Goal: Information Seeking & Learning: Learn about a topic

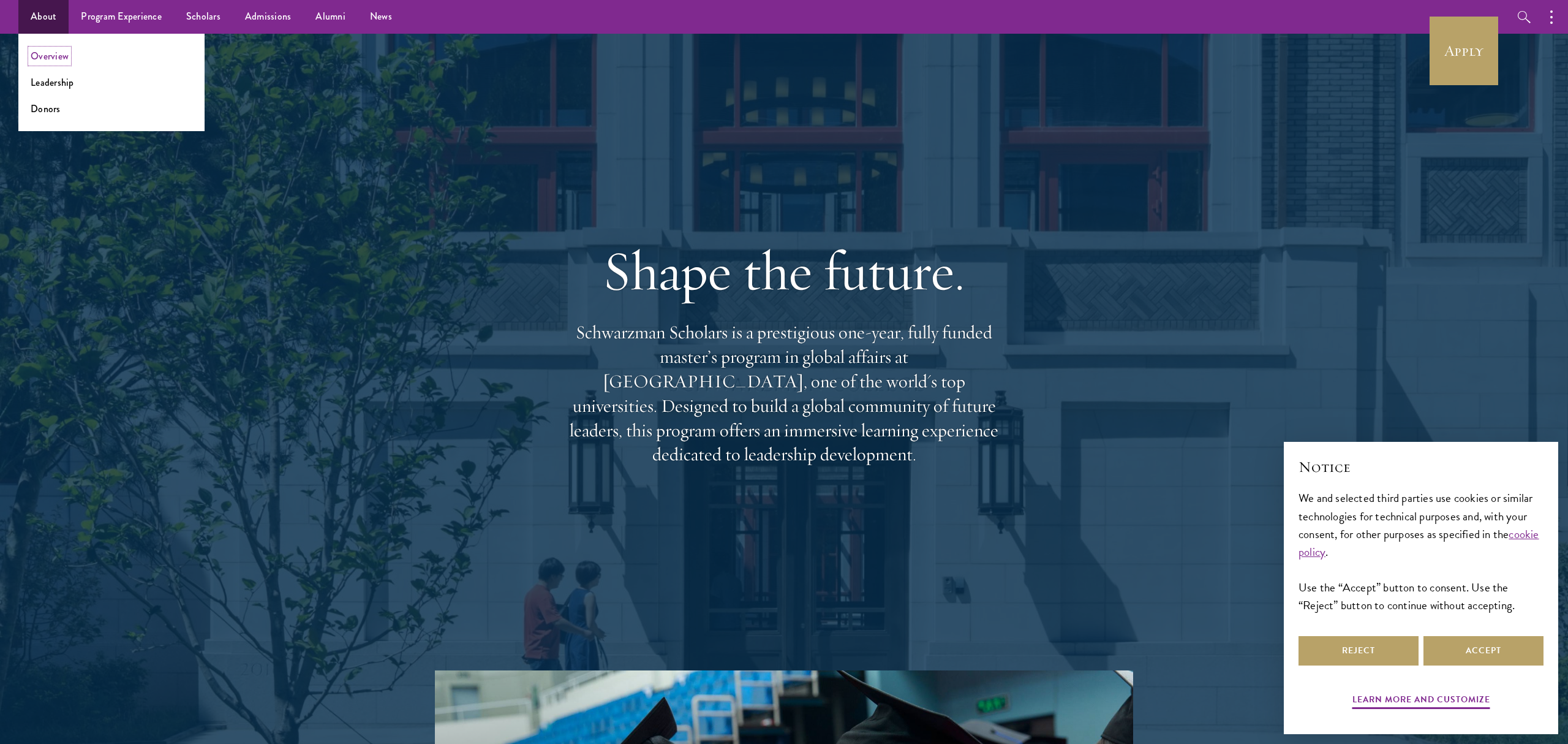
click at [48, 56] on link "Overview" at bounding box center [50, 56] width 38 height 14
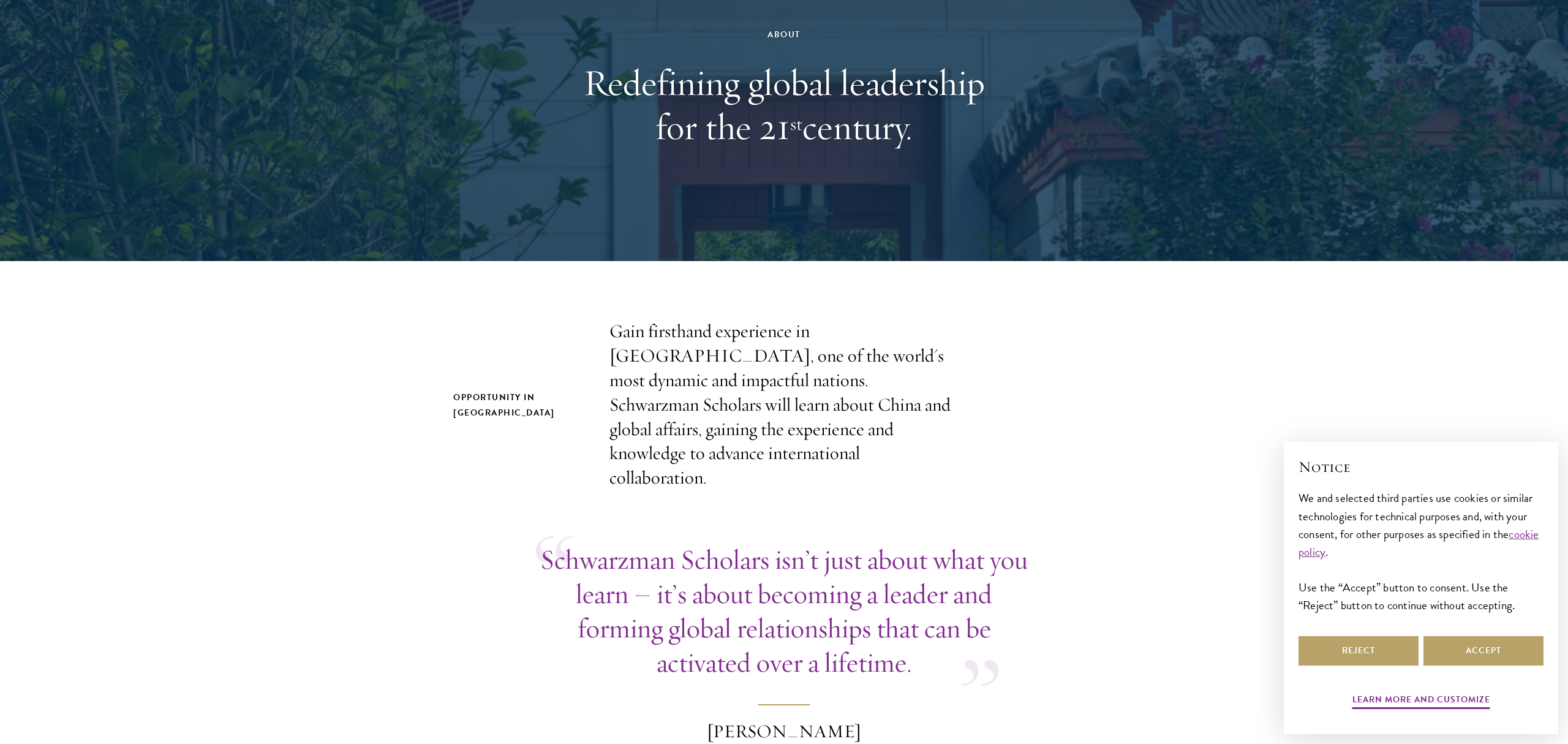
scroll to position [340, 0]
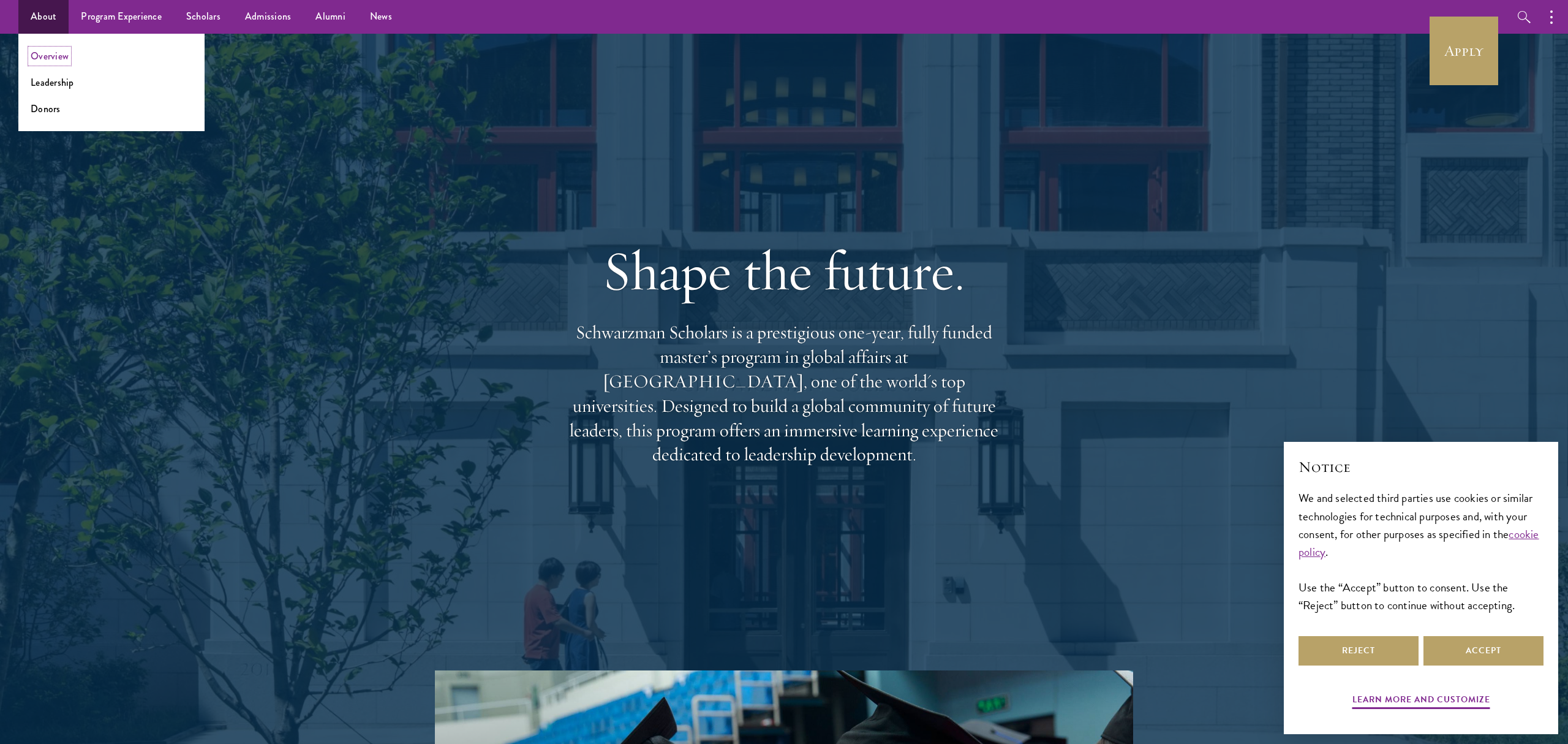
click at [58, 55] on link "Overview" at bounding box center [50, 56] width 38 height 14
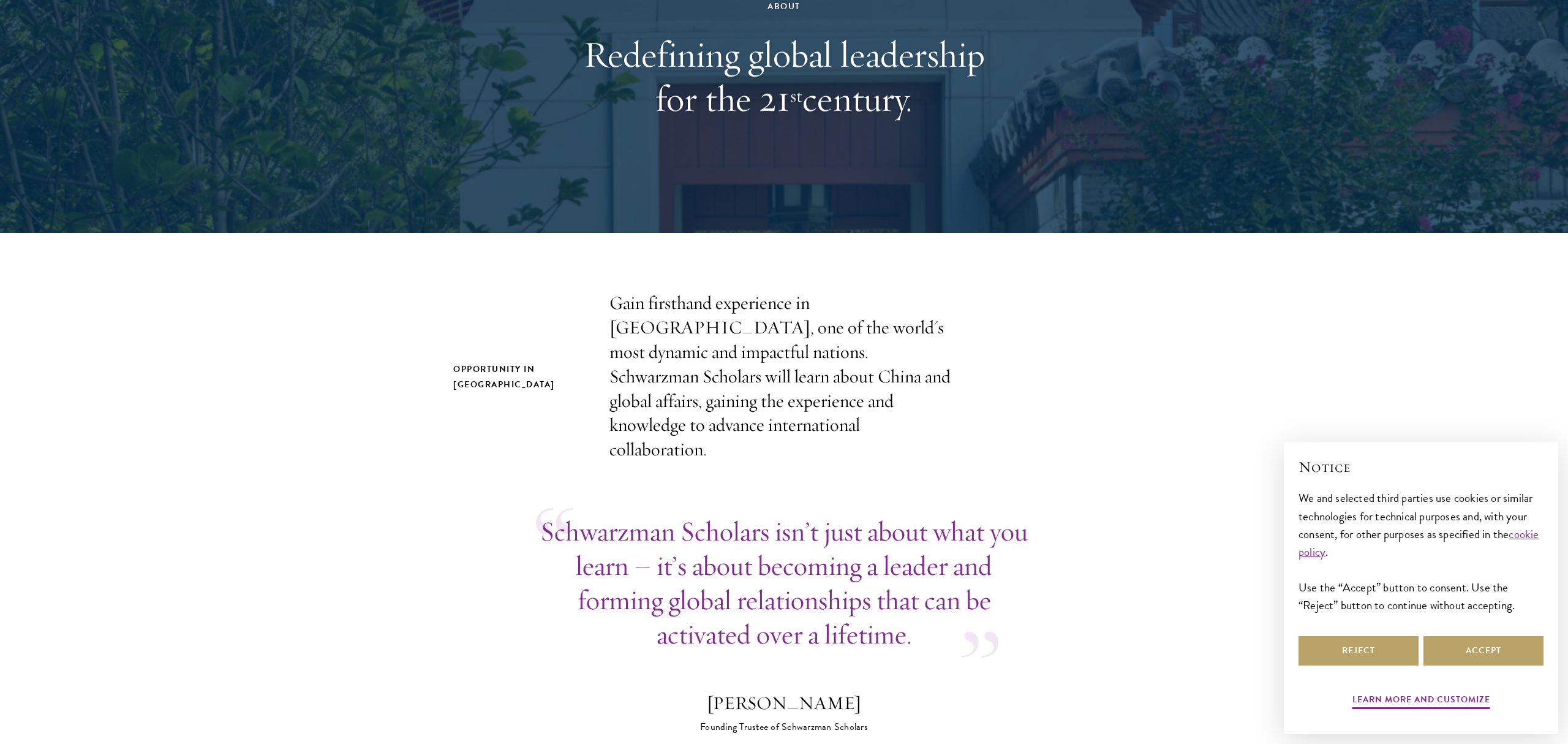
scroll to position [155, 0]
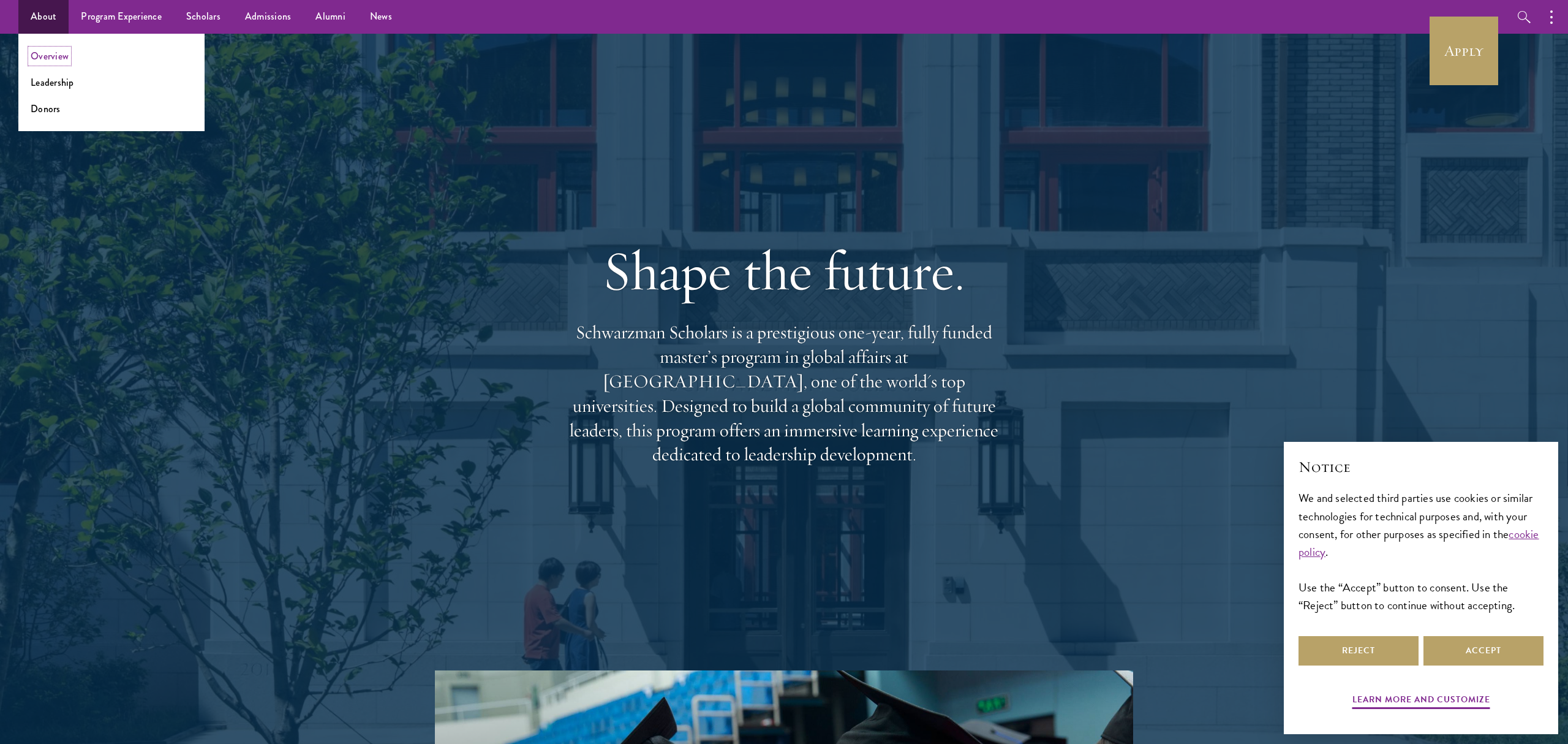
click at [38, 62] on link "Overview" at bounding box center [50, 56] width 38 height 14
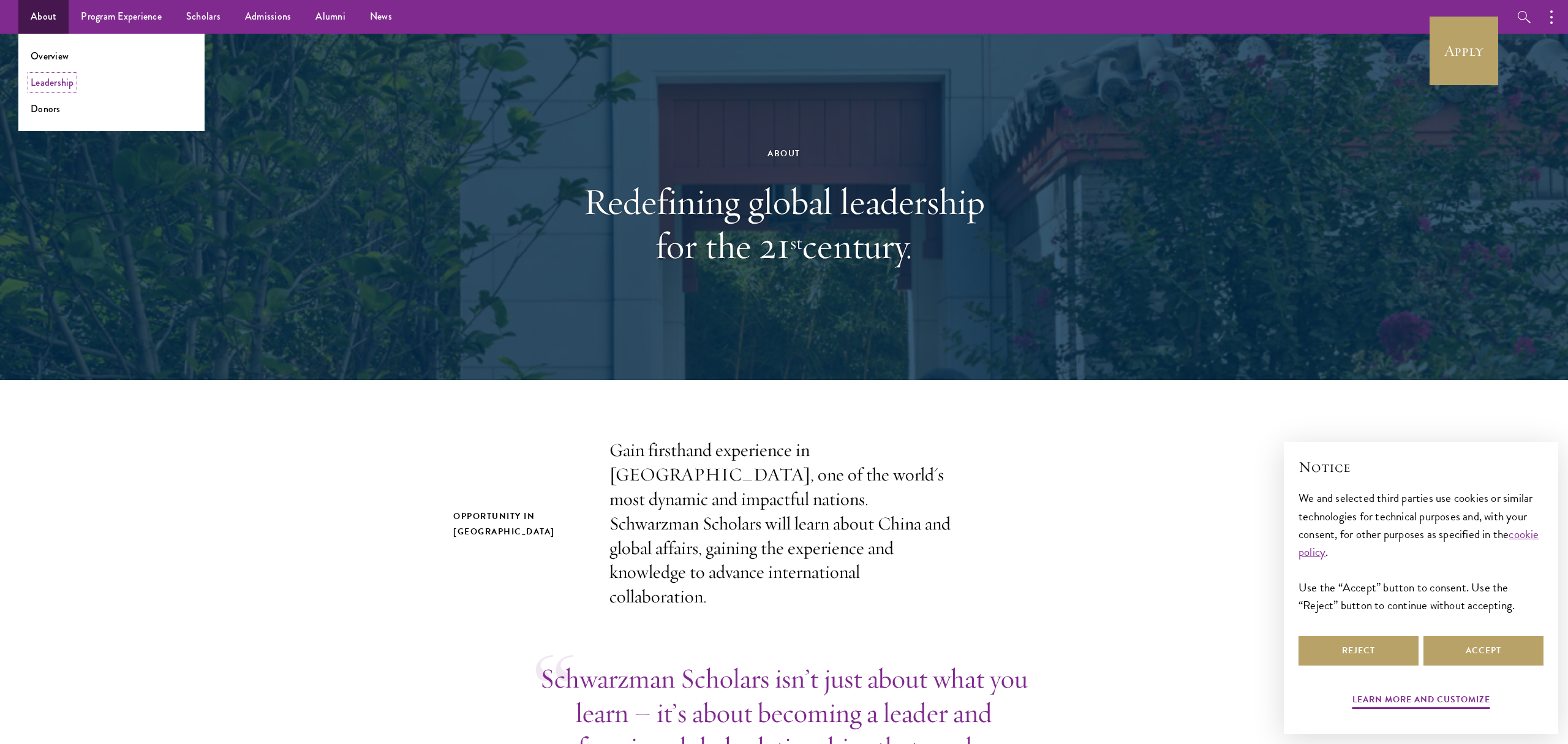
click at [48, 79] on link "Leadership" at bounding box center [52, 82] width 43 height 14
click at [61, 53] on link "Overview" at bounding box center [50, 56] width 38 height 14
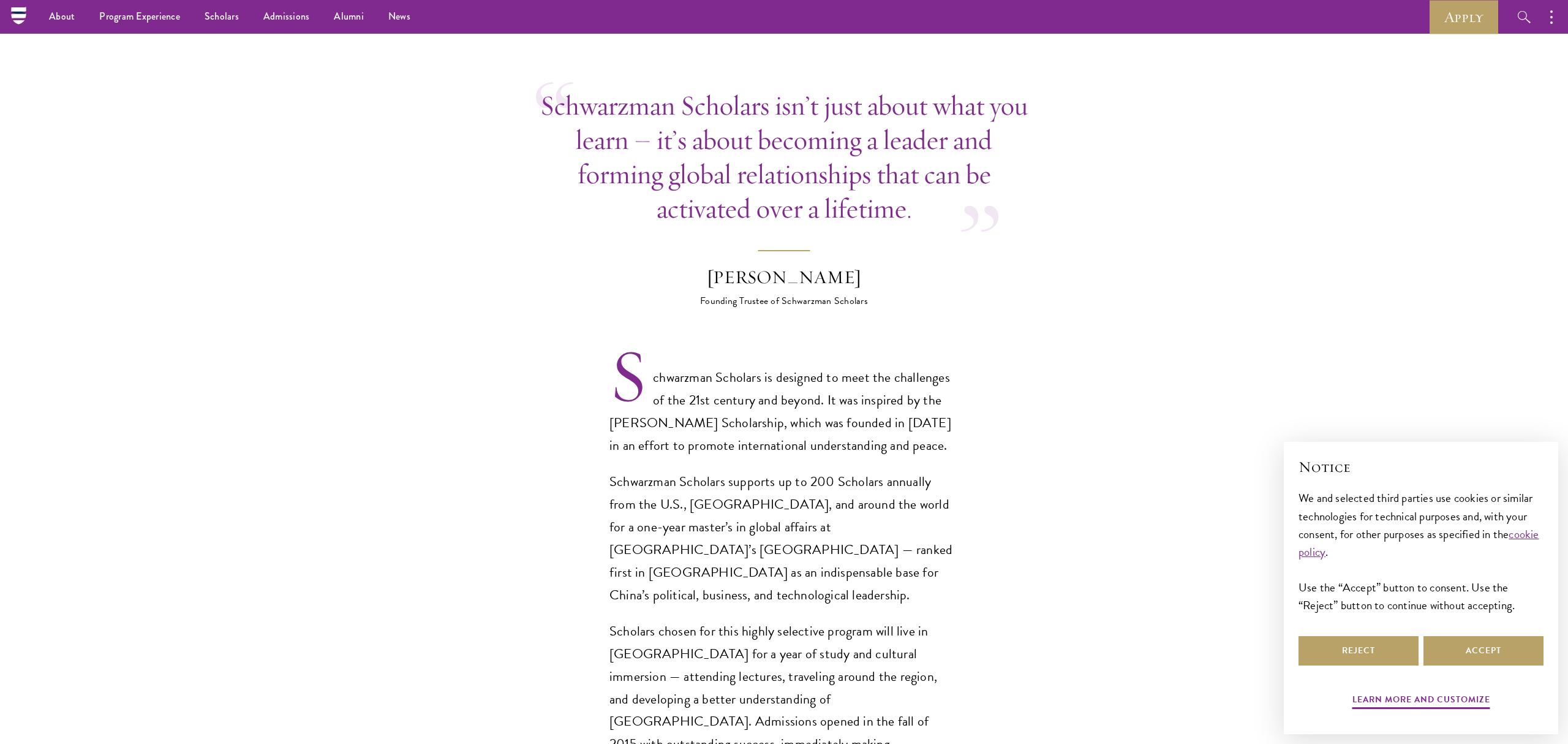
scroll to position [577, 0]
